Goal: Communication & Community: Answer question/provide support

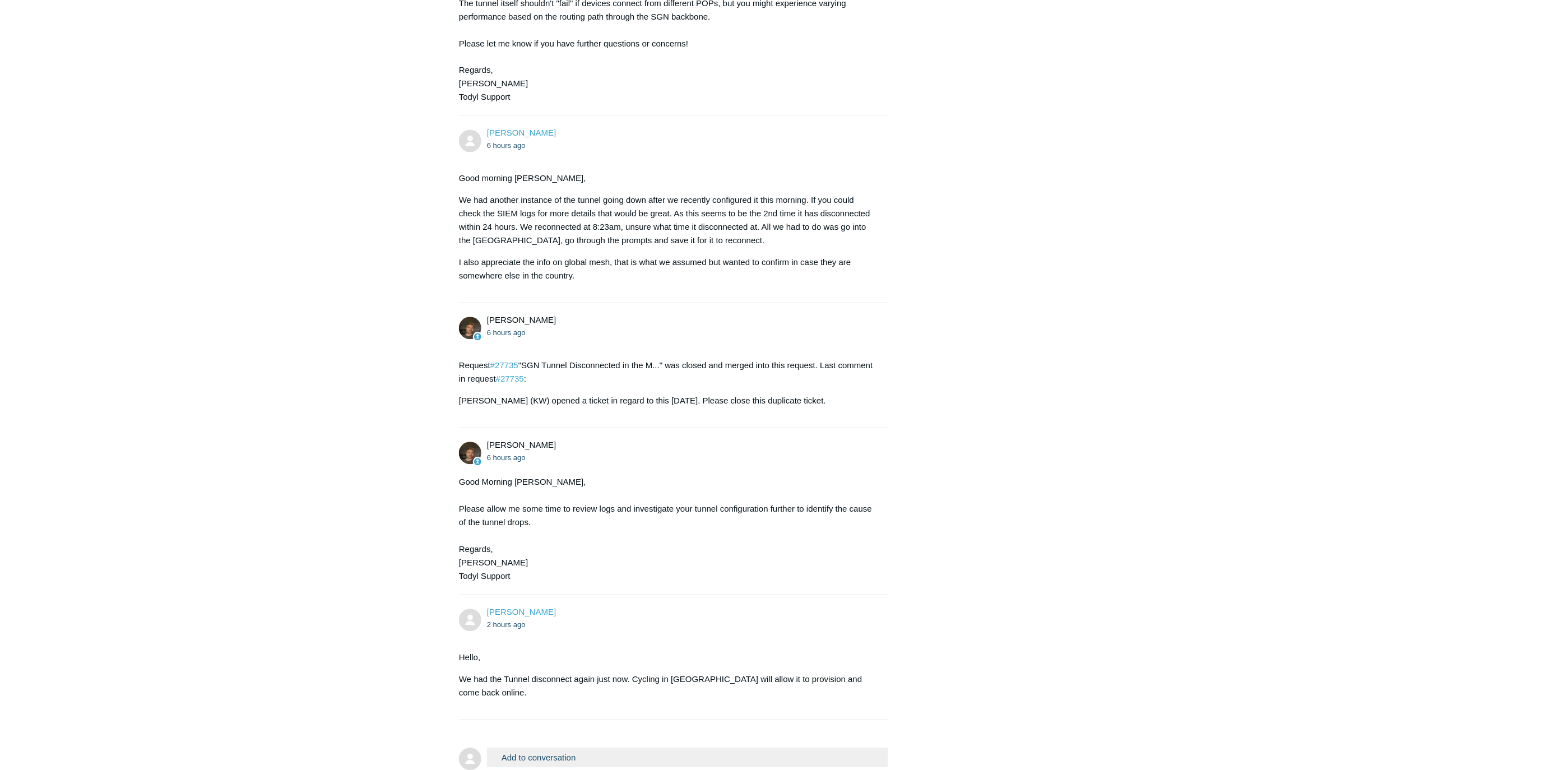
scroll to position [908, 0]
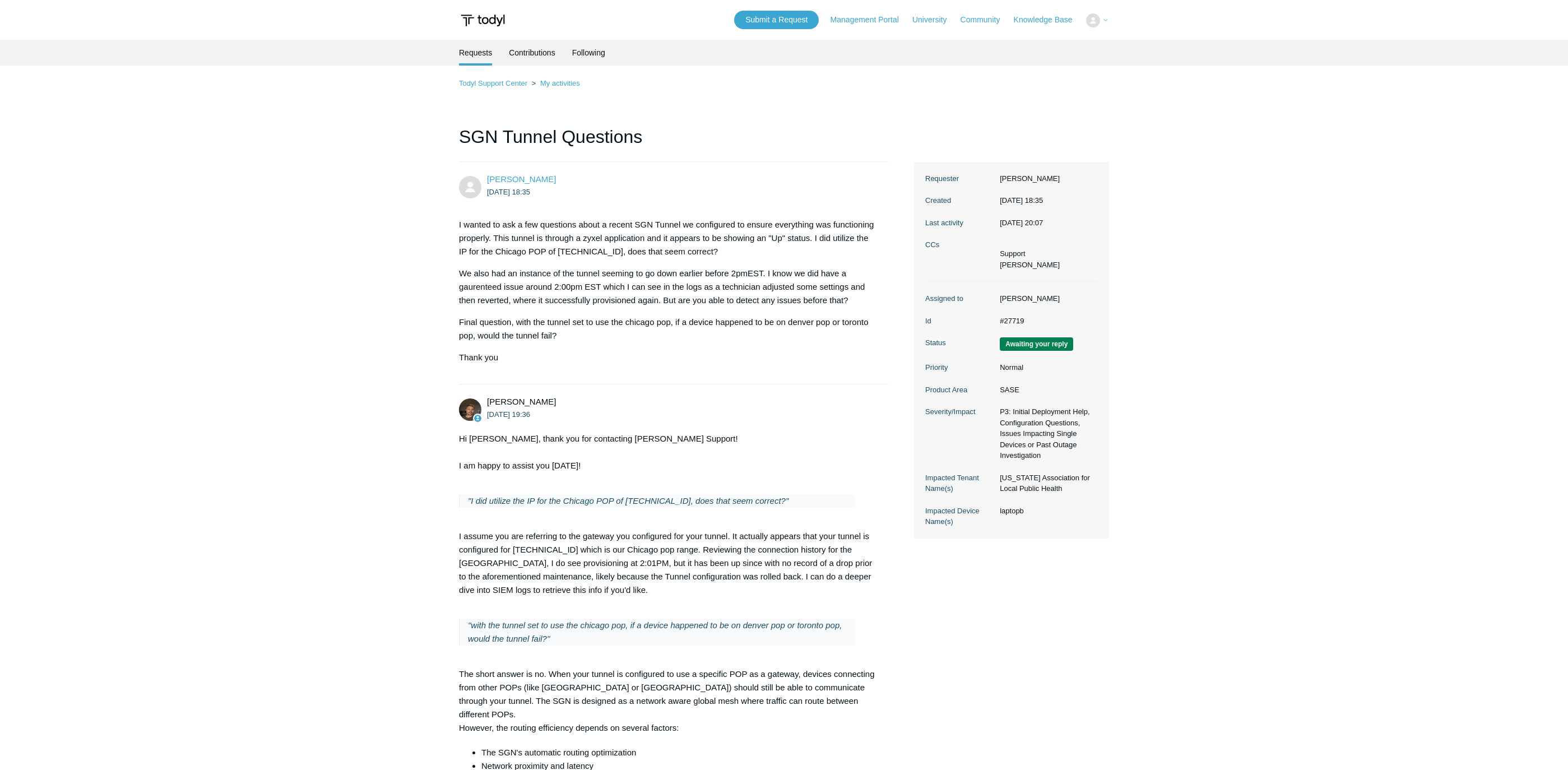
scroll to position [429, 0]
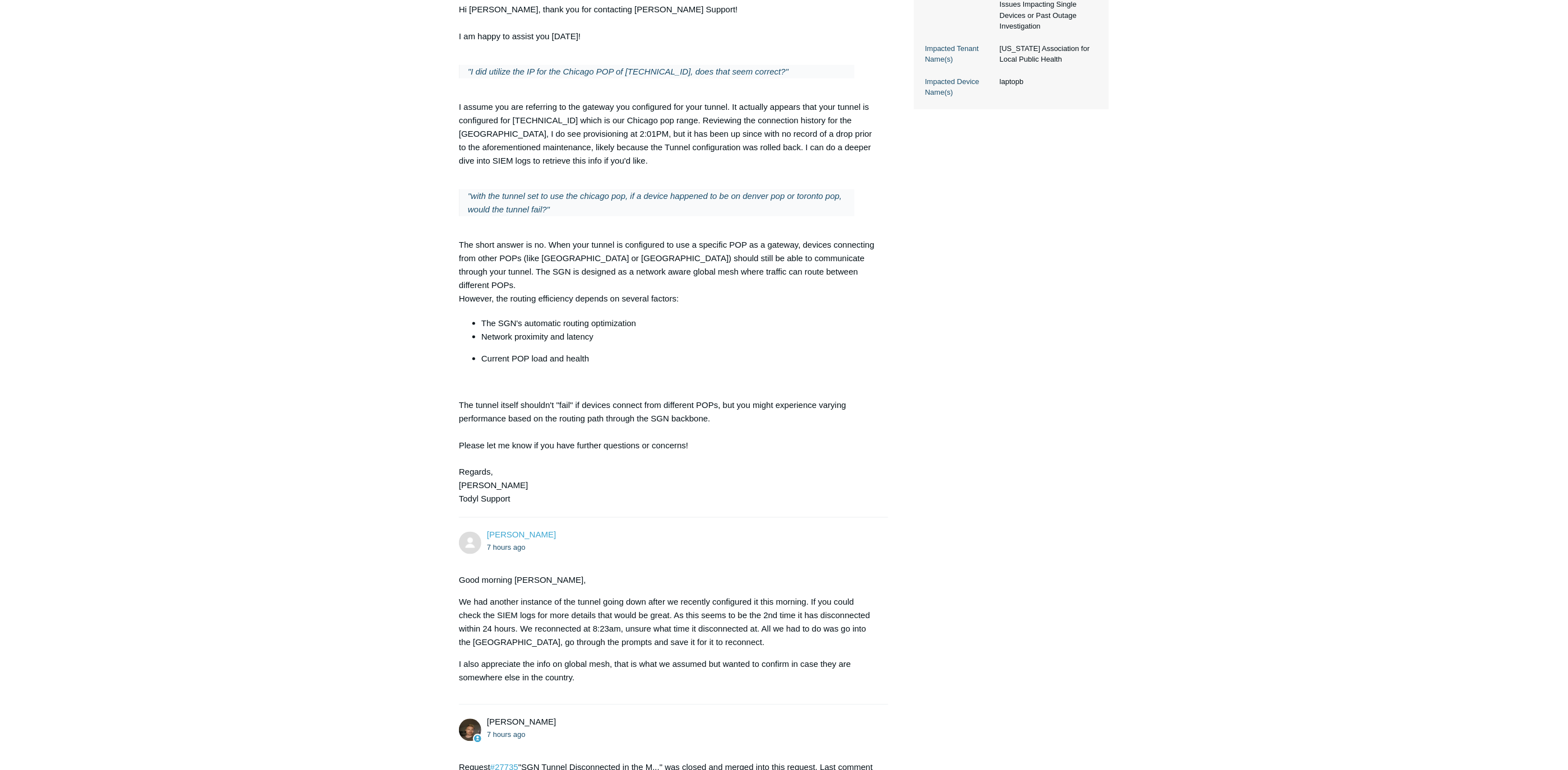
click at [275, 177] on main "Requests Contributions Following Todyl Support Center My activities SGN Tunnel …" at bounding box center [784, 494] width 1568 height 1768
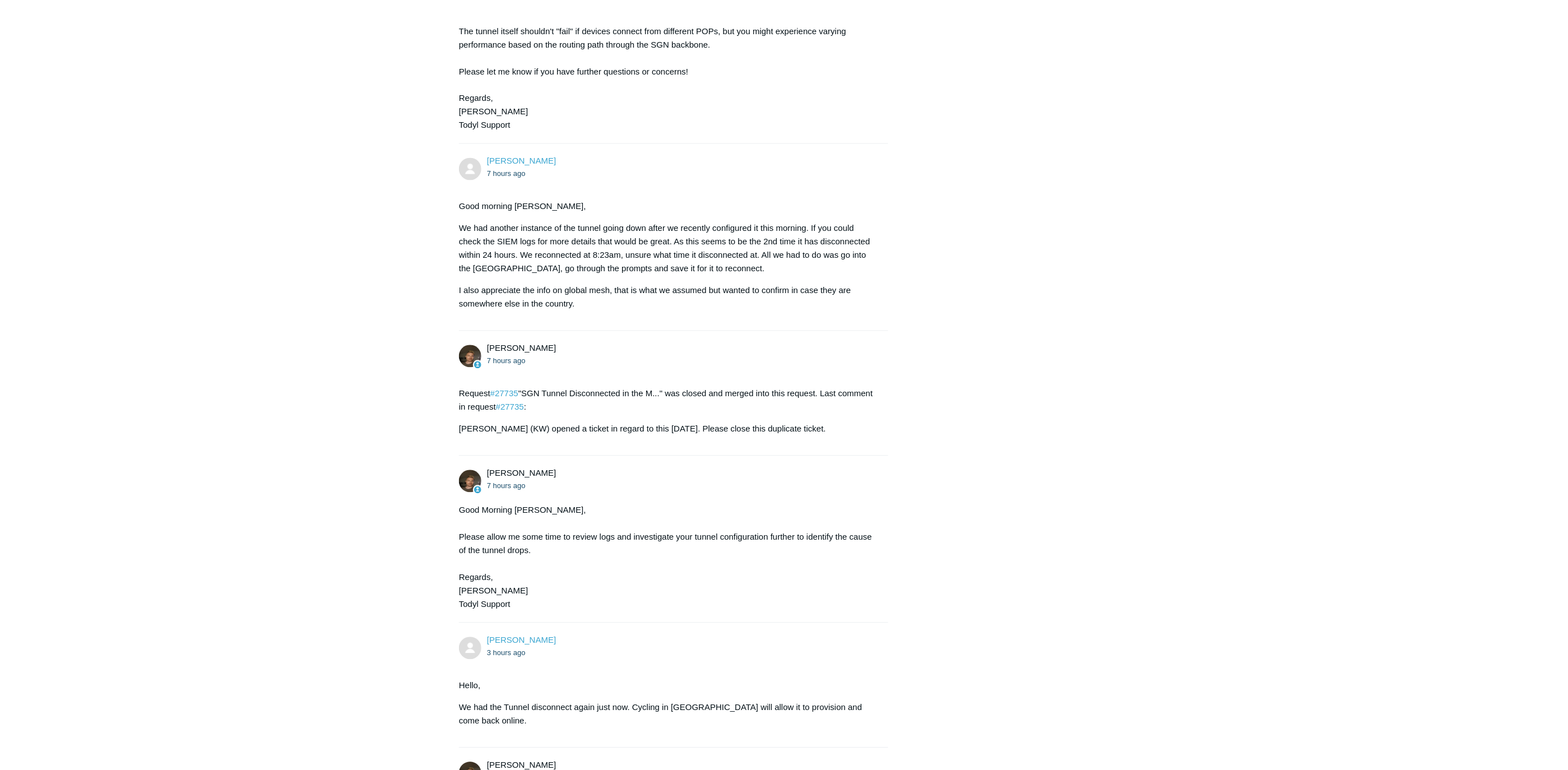
scroll to position [1089, 0]
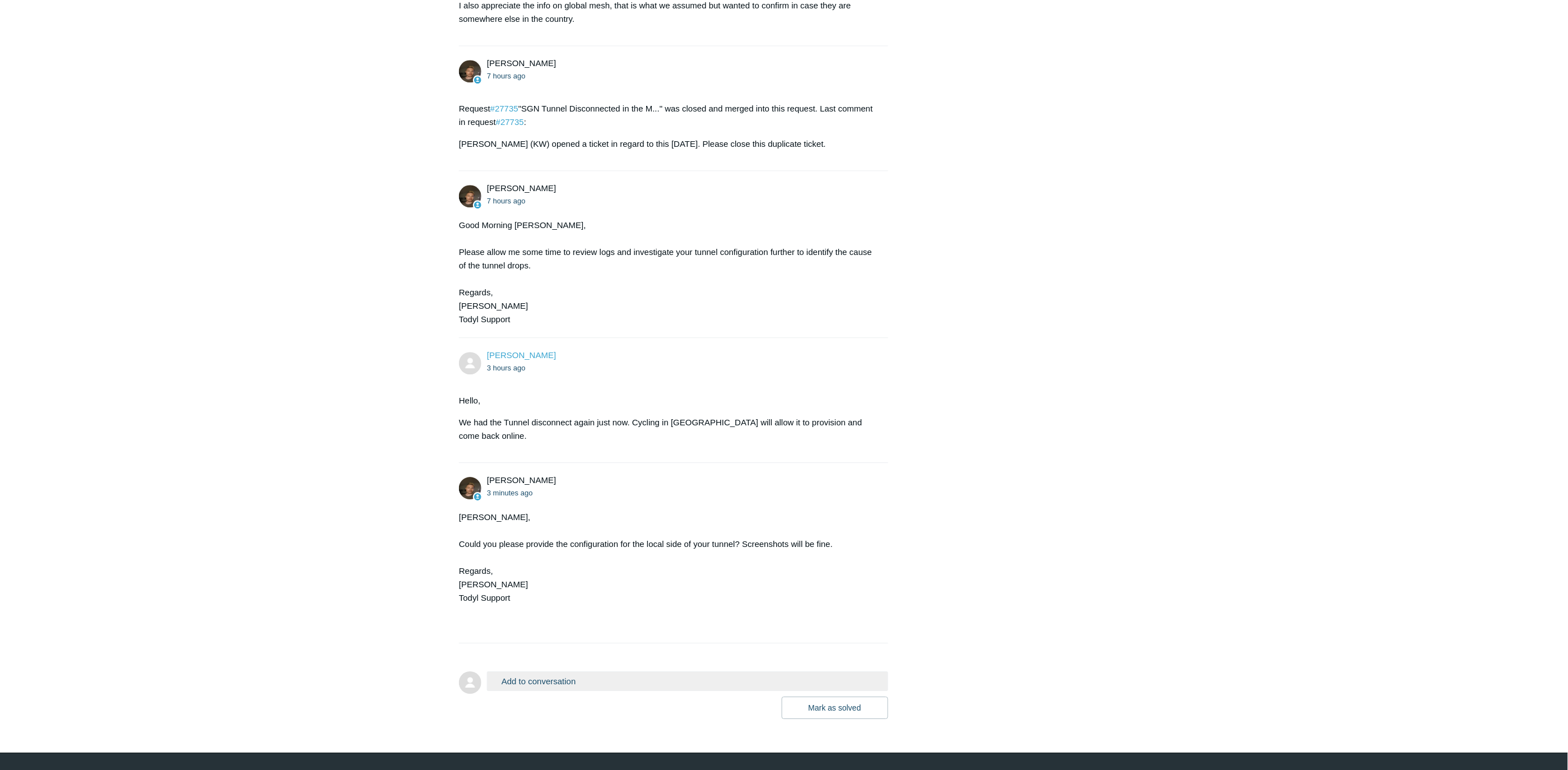
click at [578, 671] on button "Add to conversation" at bounding box center [688, 681] width 401 height 19
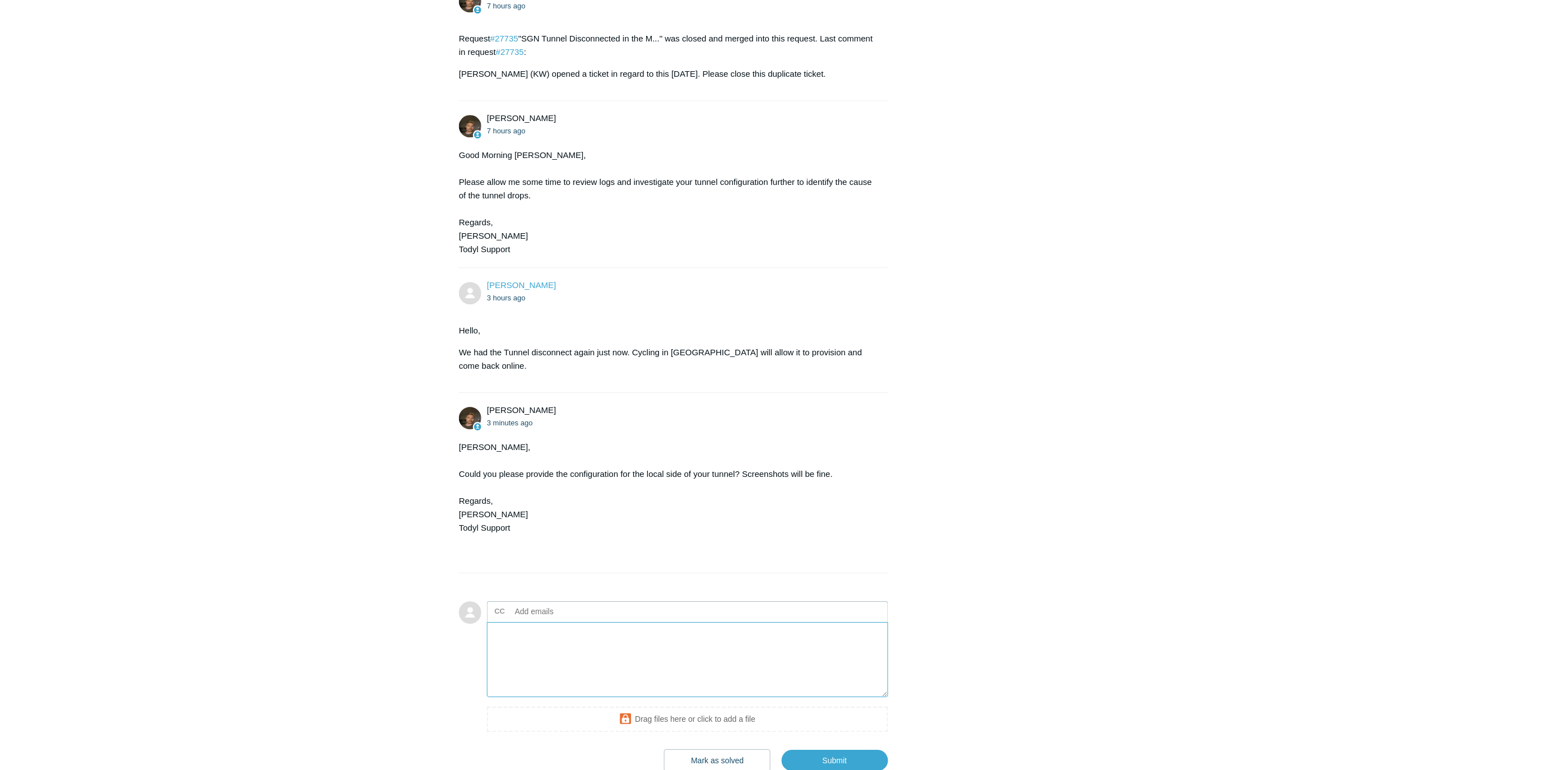
scroll to position [1211, 0]
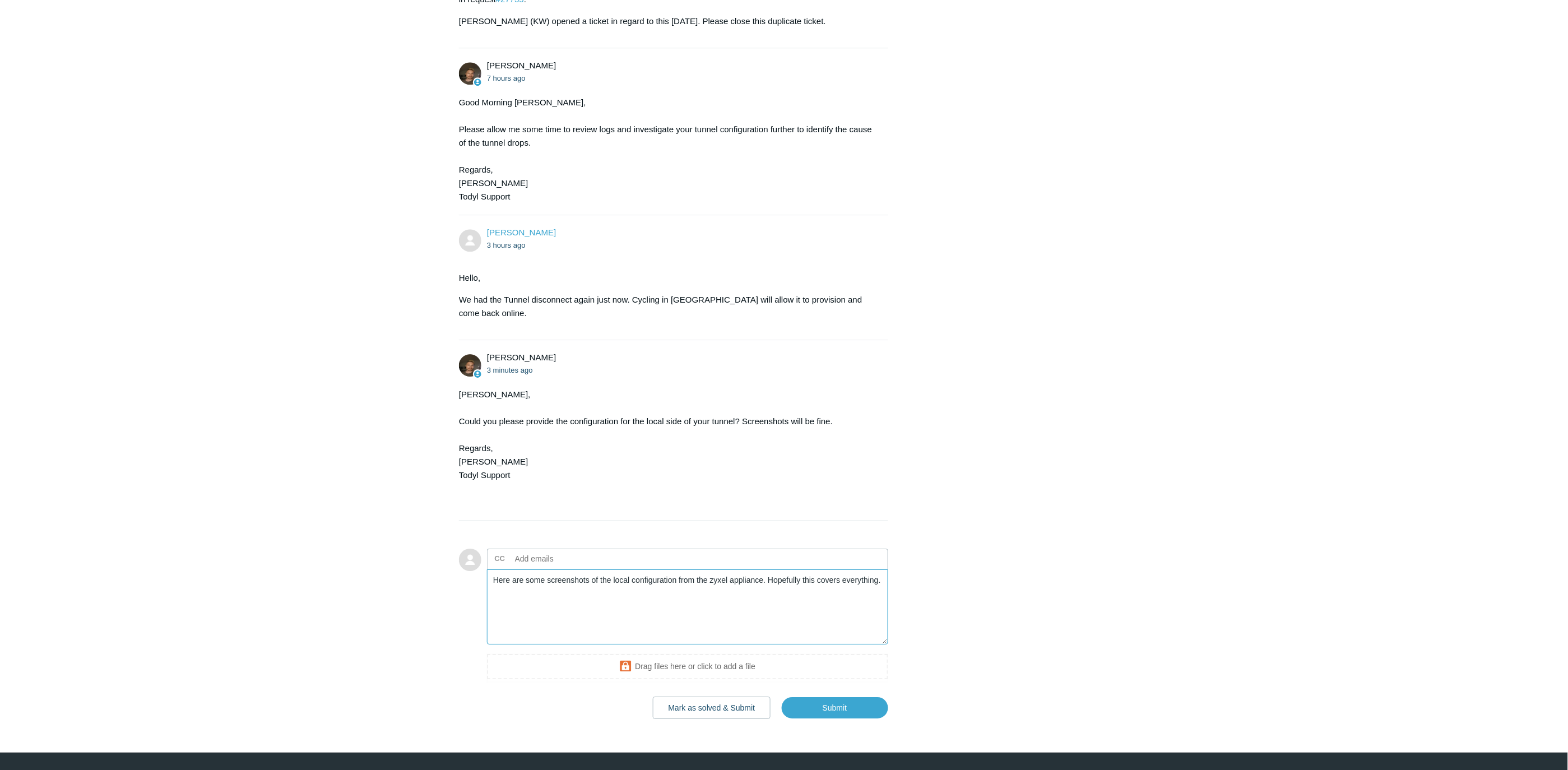
drag, startPoint x: 799, startPoint y: 549, endPoint x: 769, endPoint y: 553, distance: 30.3
click at [769, 570] on textarea "Here are some screenshots of the local configuration from the zyxel appliance. …" at bounding box center [688, 607] width 401 height 76
drag, startPoint x: 769, startPoint y: 552, endPoint x: 861, endPoint y: 550, distance: 92.0
click at [861, 570] on textarea "Here are some screenshots of the local configuration from the zyxel appliance. …" at bounding box center [688, 607] width 401 height 76
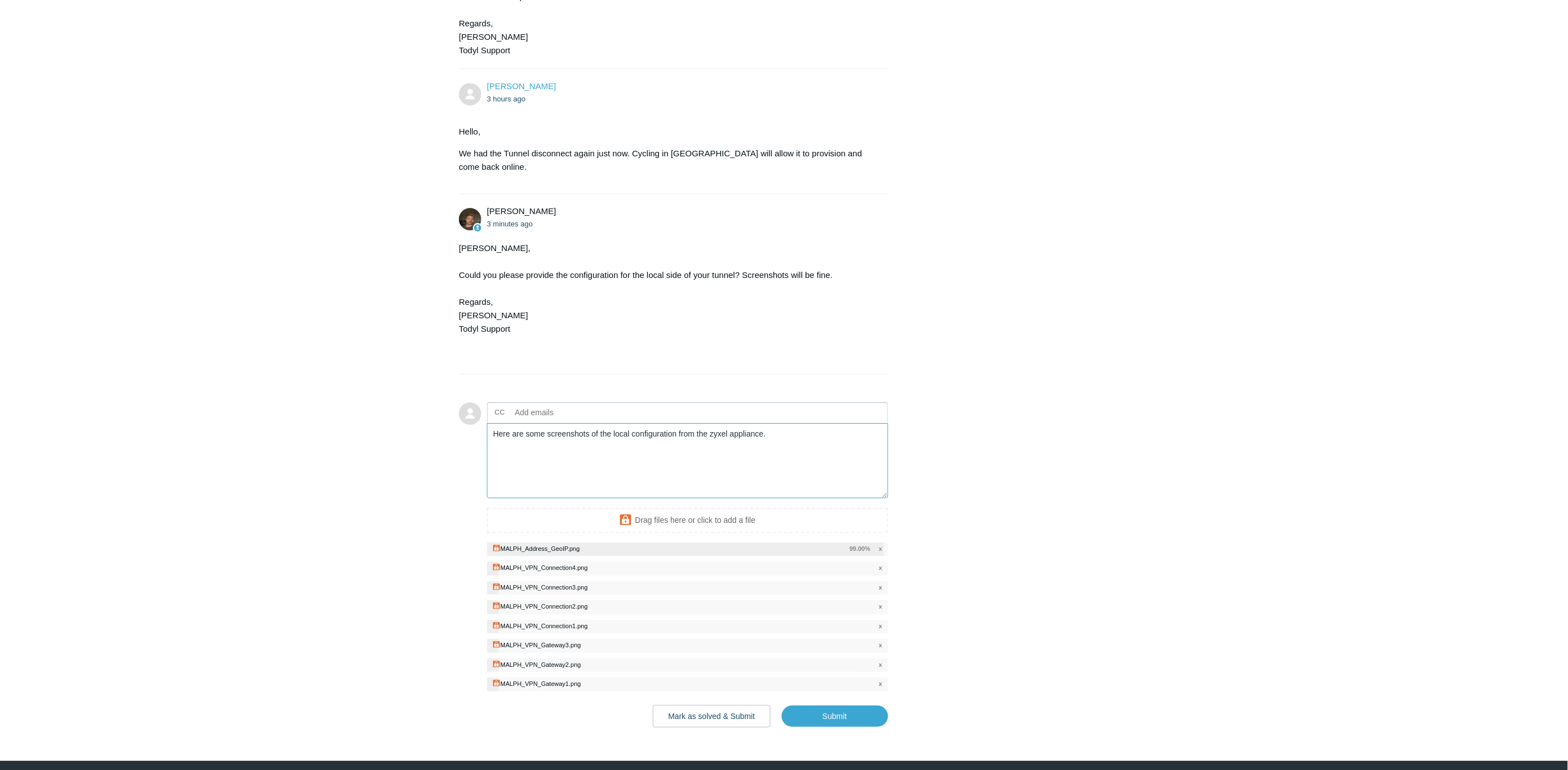
scroll to position [1370, 0]
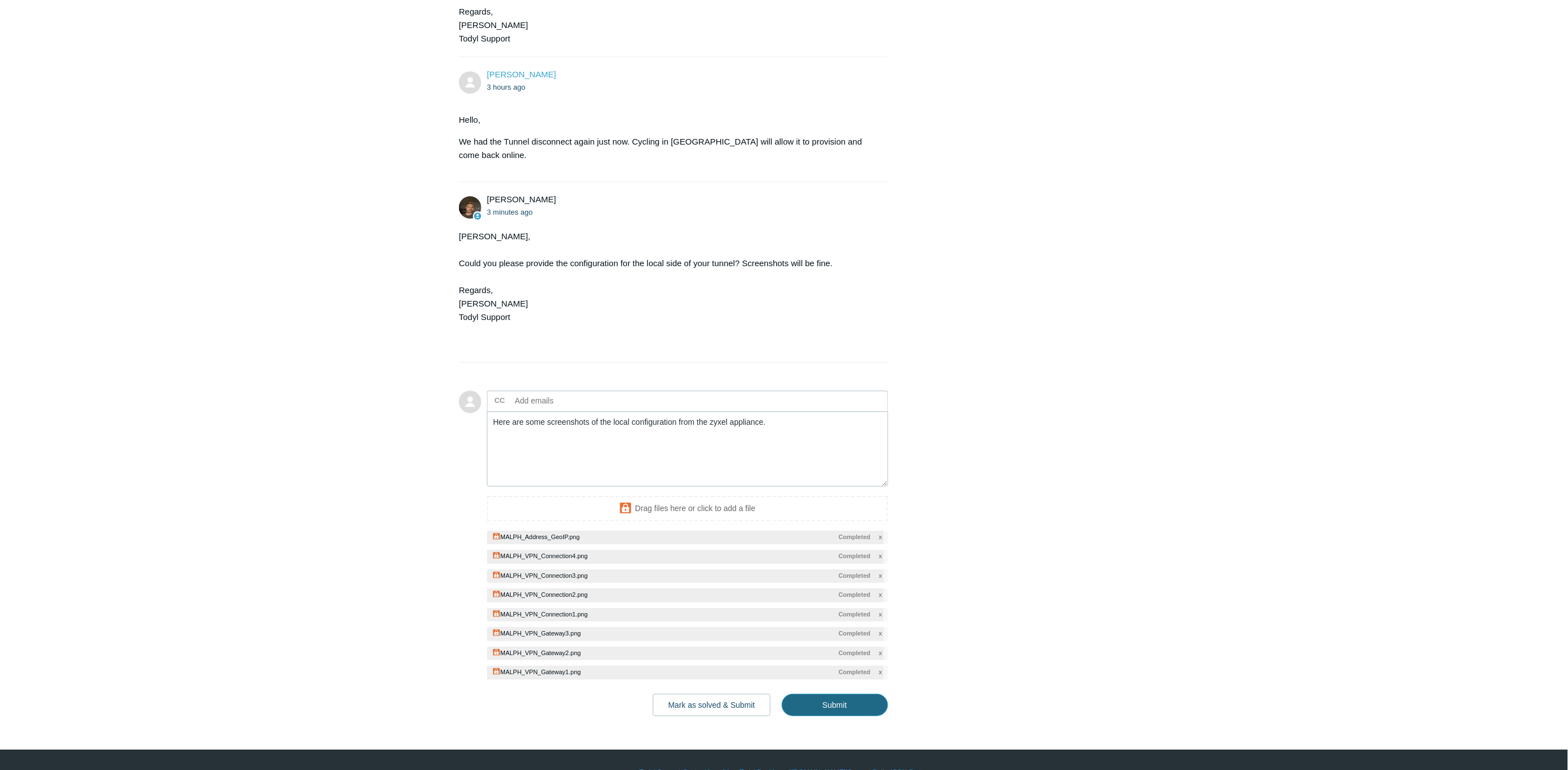
click at [856, 693] on input "Submit" at bounding box center [835, 704] width 107 height 22
type textarea "Here are some screenshots of the local configuration from the zyxel appliance. …"
